Goal: Task Accomplishment & Management: Manage account settings

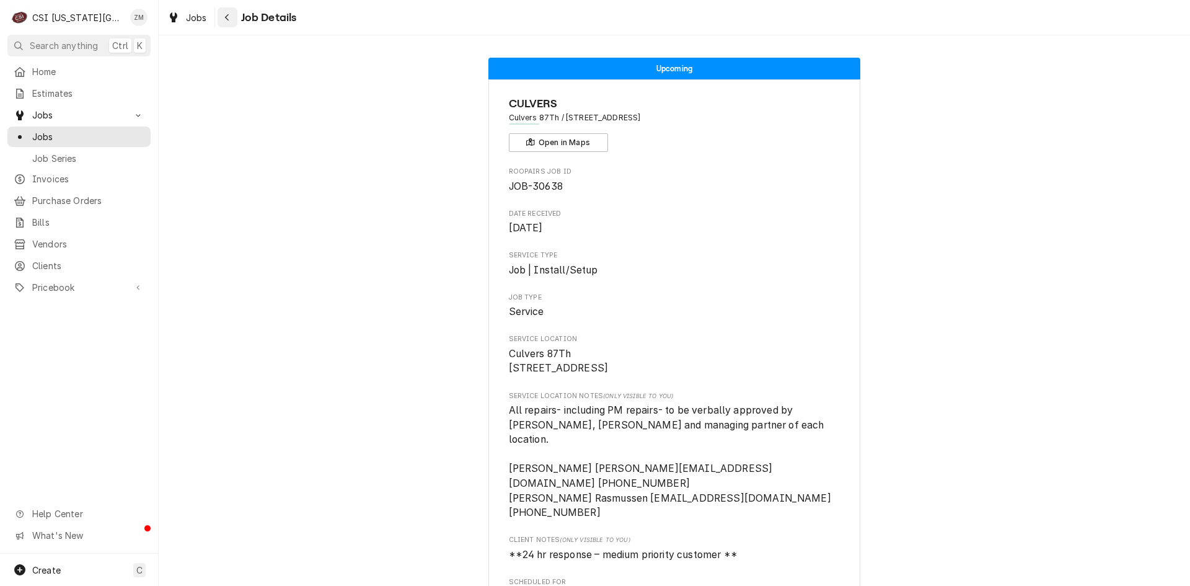
click at [222, 15] on div "Navigate back" at bounding box center [227, 17] width 12 height 12
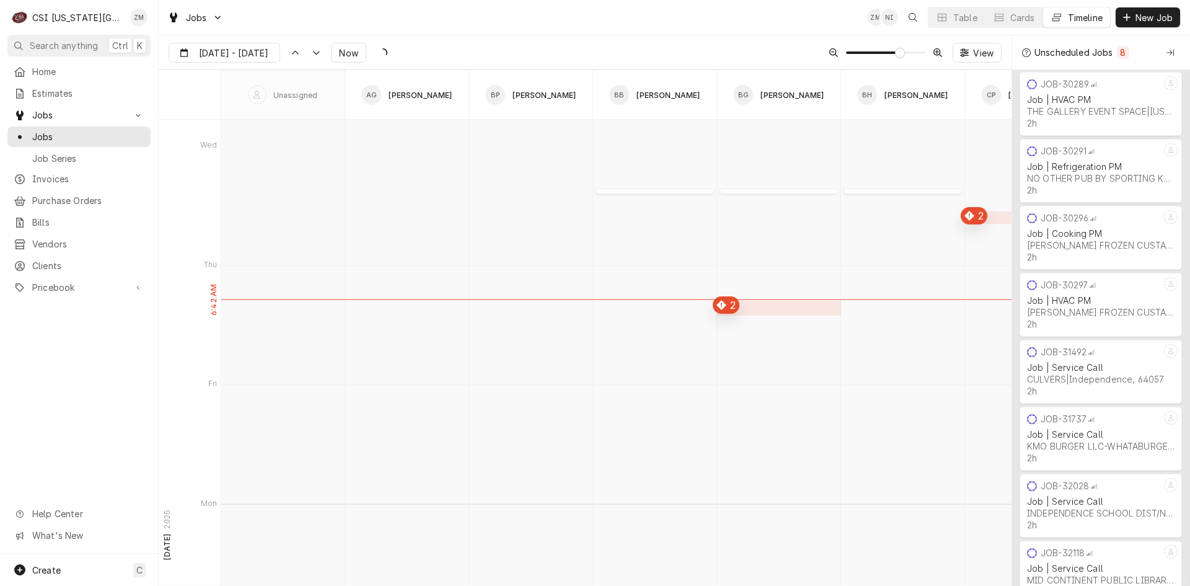
scroll to position [8620, 0]
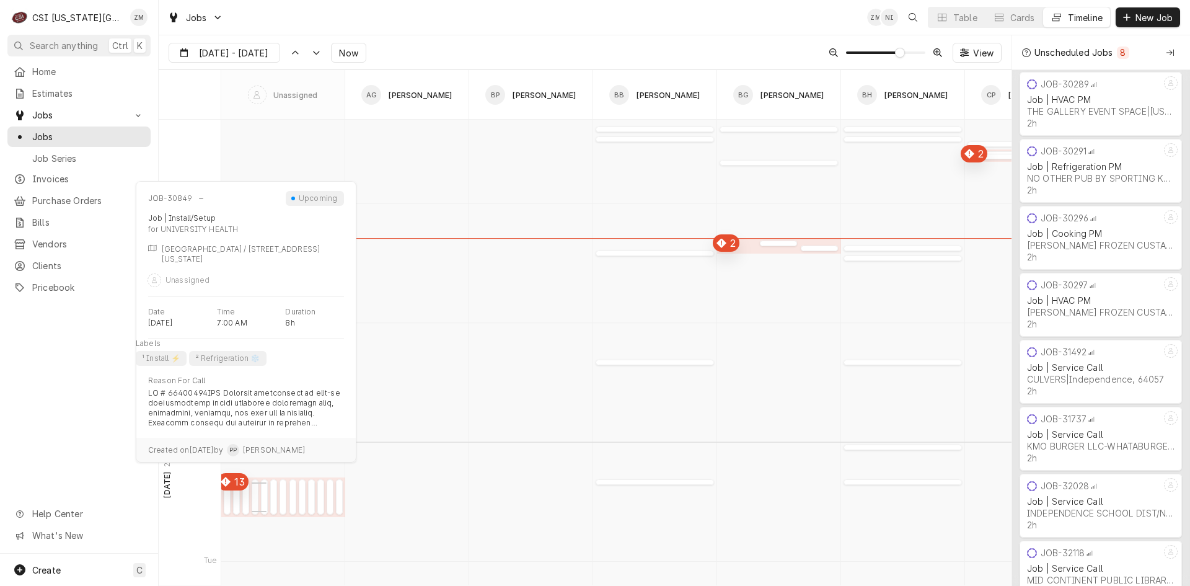
drag, startPoint x: 244, startPoint y: 509, endPoint x: 248, endPoint y: 501, distance: 8.6
click at [252, 501] on div "JOB-31135 Job | Install/Setup FORD HOTEL SUPPLY COMPANY-COLUMBIA | KCMO, 64108" at bounding box center [259, 496] width 15 height 35
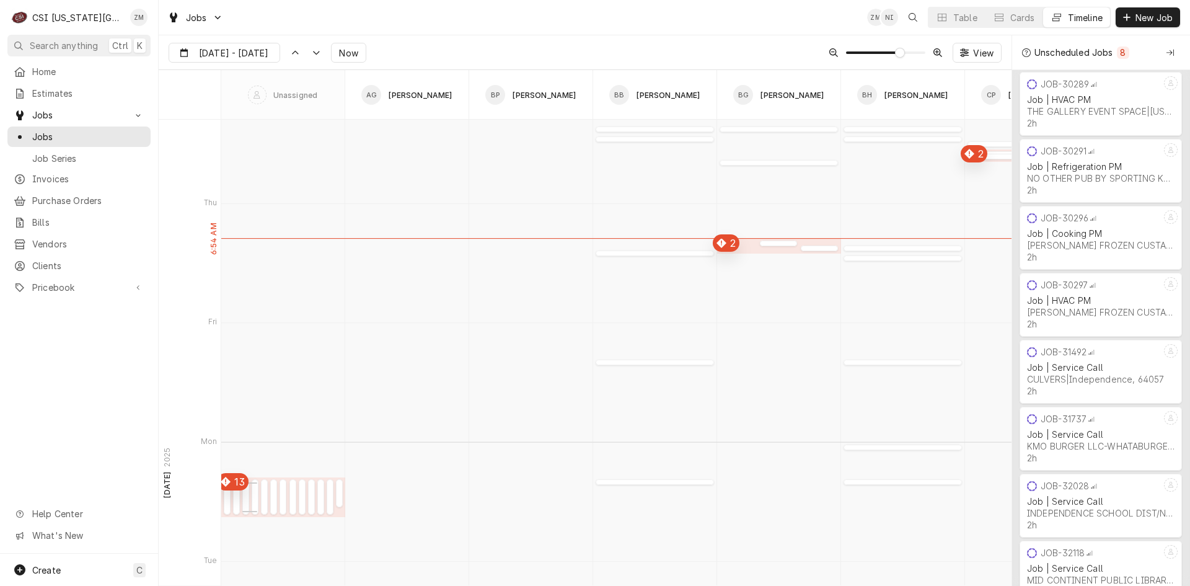
click at [248, 501] on div "JOB-31135 Job | Install/Setup FORD HOTEL SUPPLY COMPANY-COLUMBIA | KCMO, 64108" at bounding box center [249, 496] width 15 height 35
type input "Aug 20"
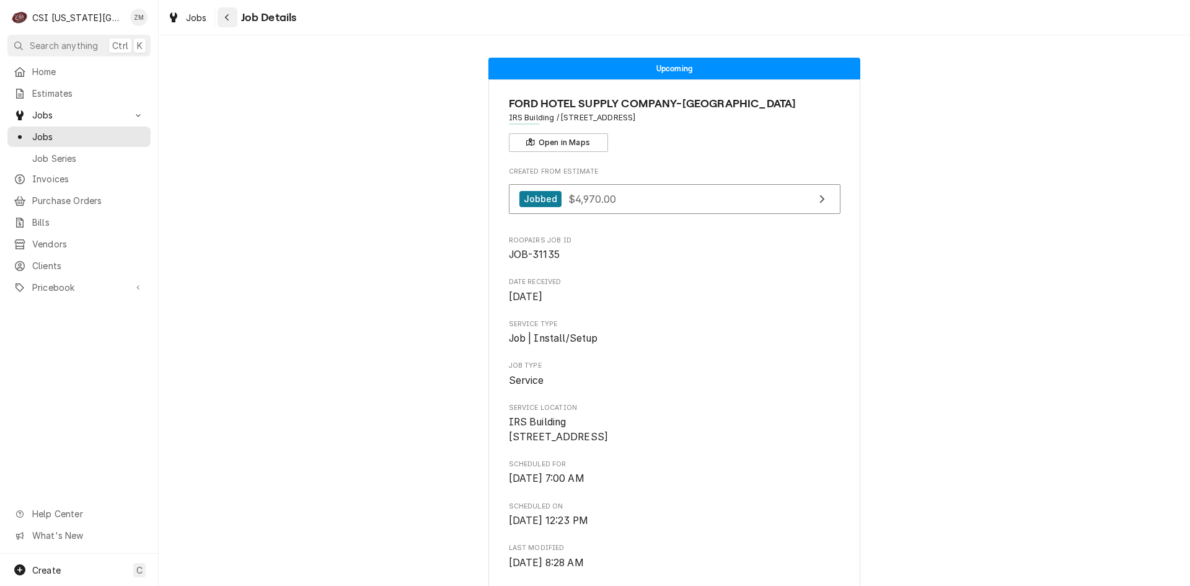
click at [237, 25] on div "Job Details" at bounding box center [257, 17] width 79 height 20
click at [230, 25] on button "Navigate back" at bounding box center [228, 17] width 20 height 20
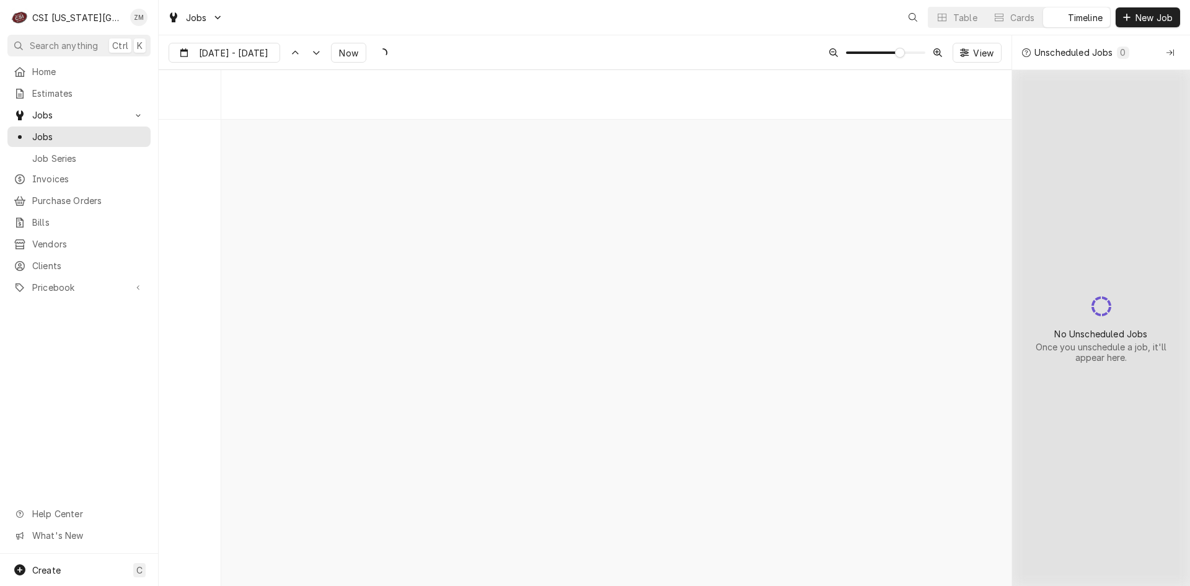
scroll to position [8023, 0]
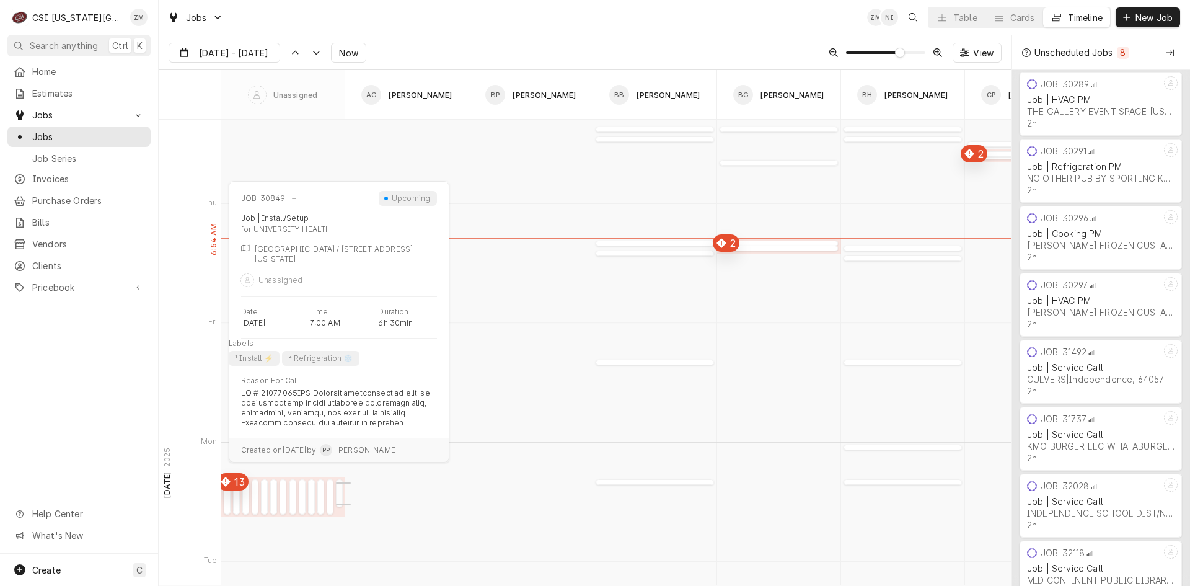
click at [340, 492] on div "JOB-30849 Job | Install/Setup UNIVERSITY HEALTH | Kansas City, 64139" at bounding box center [343, 493] width 15 height 28
type input "Aug 20"
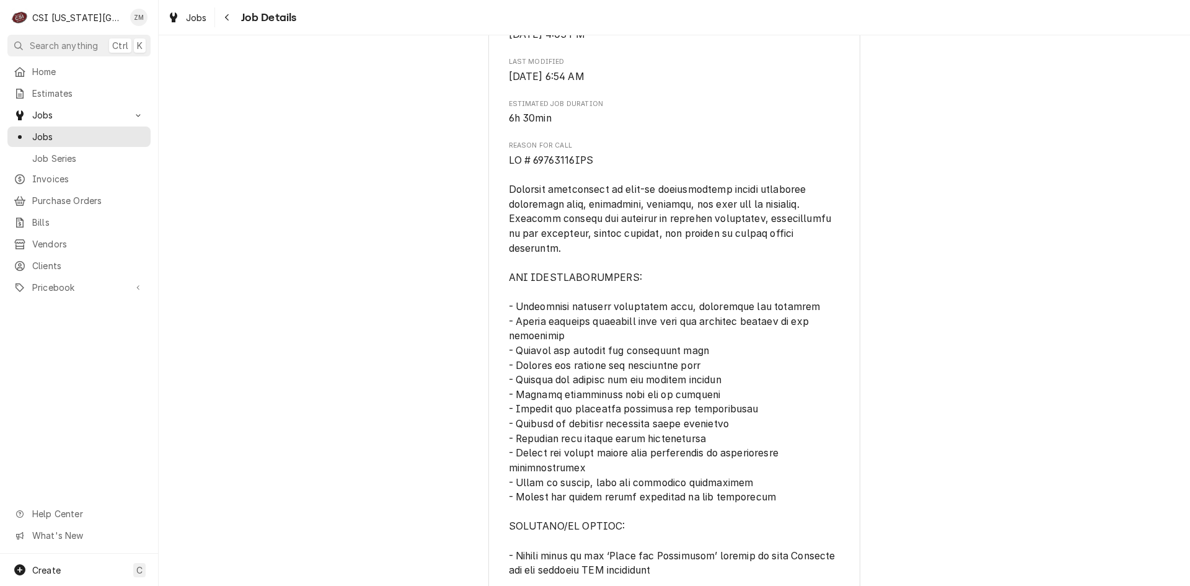
scroll to position [372, 0]
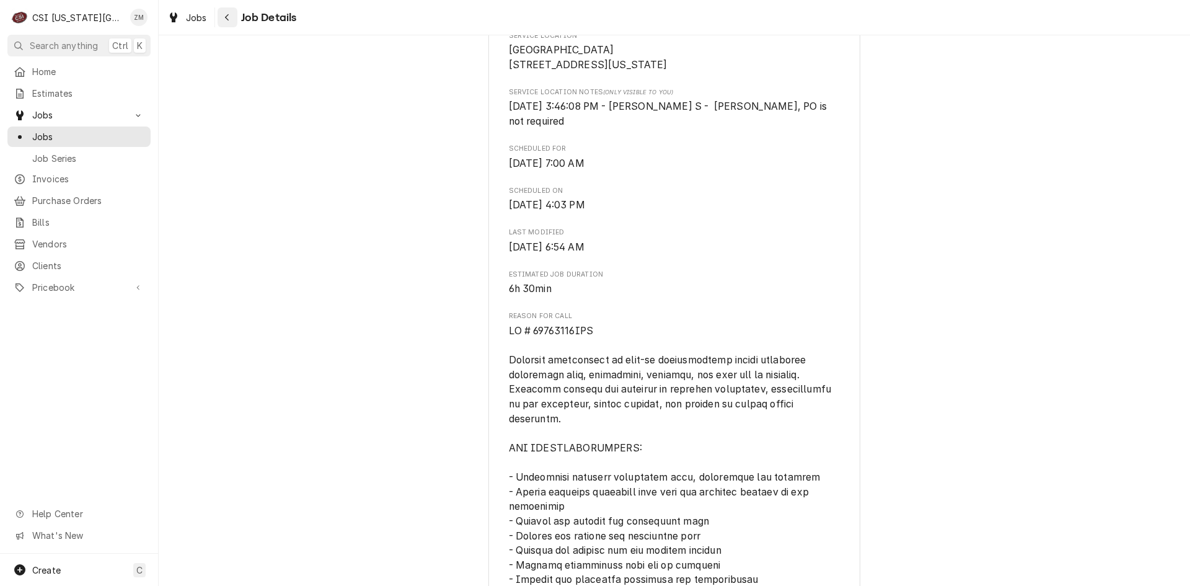
click at [230, 22] on div "Navigate back" at bounding box center [227, 17] width 12 height 12
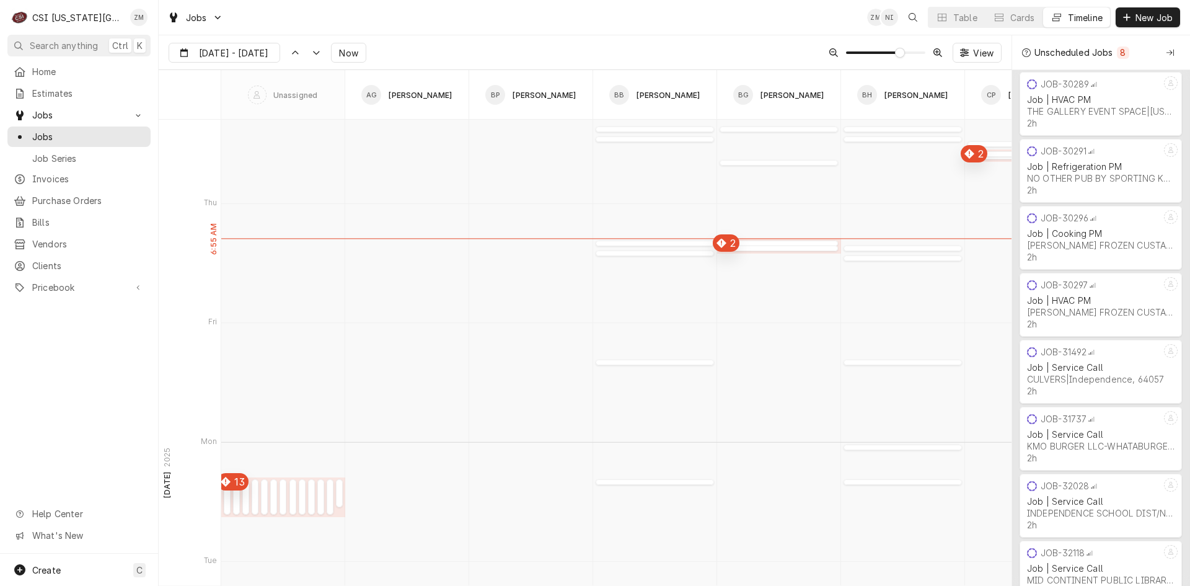
scroll to position [8147, 0]
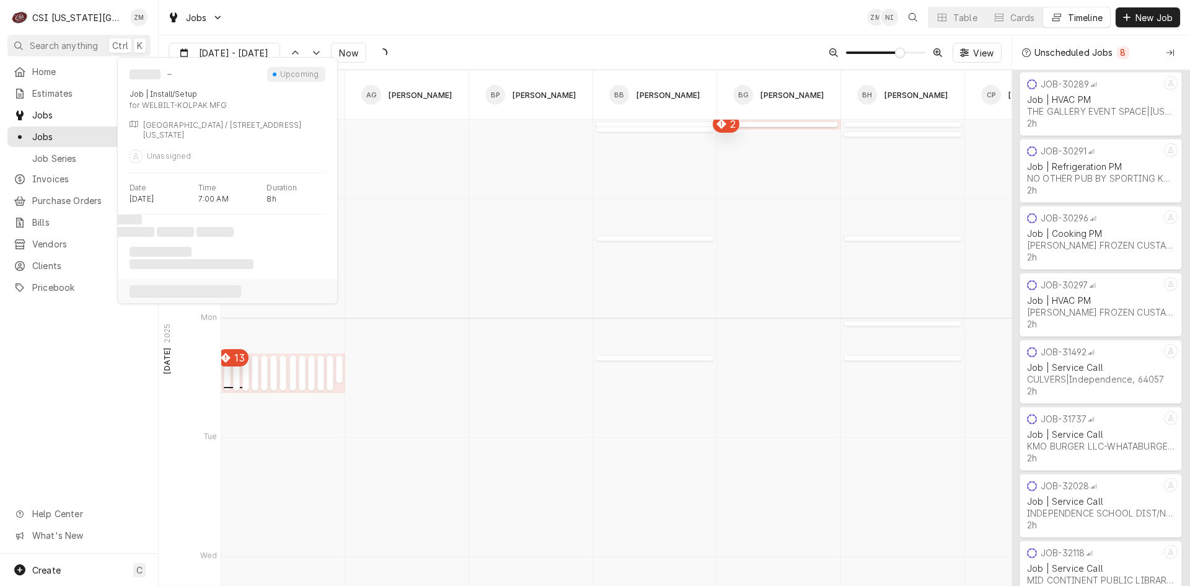
type input "Aug 20"
